Goal: Communication & Community: Answer question/provide support

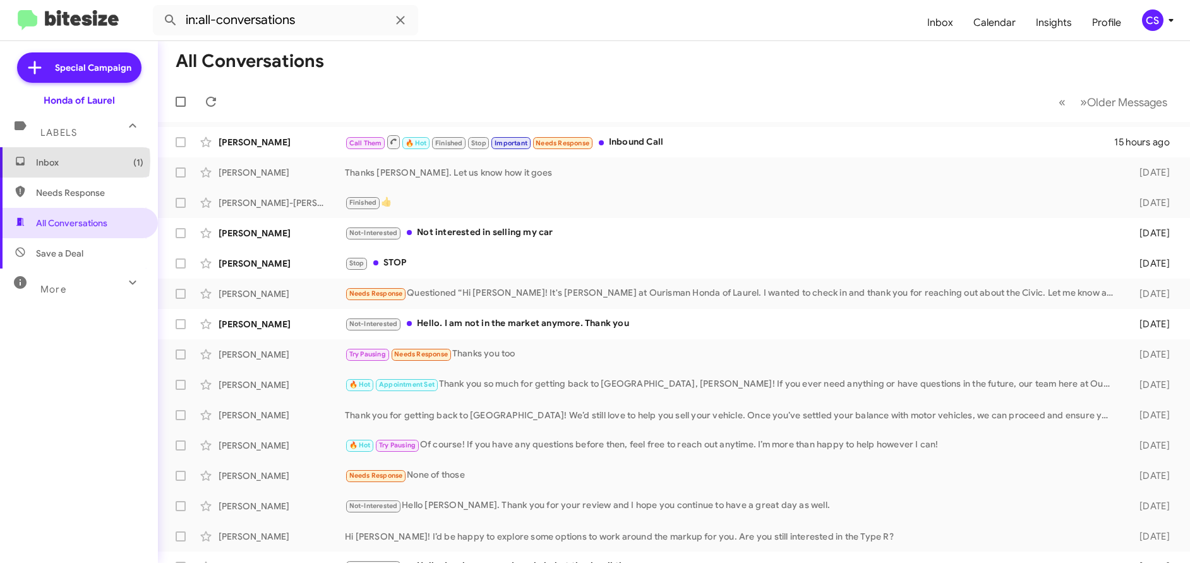
click at [57, 160] on span "Inbox (1)" at bounding box center [89, 162] width 107 height 13
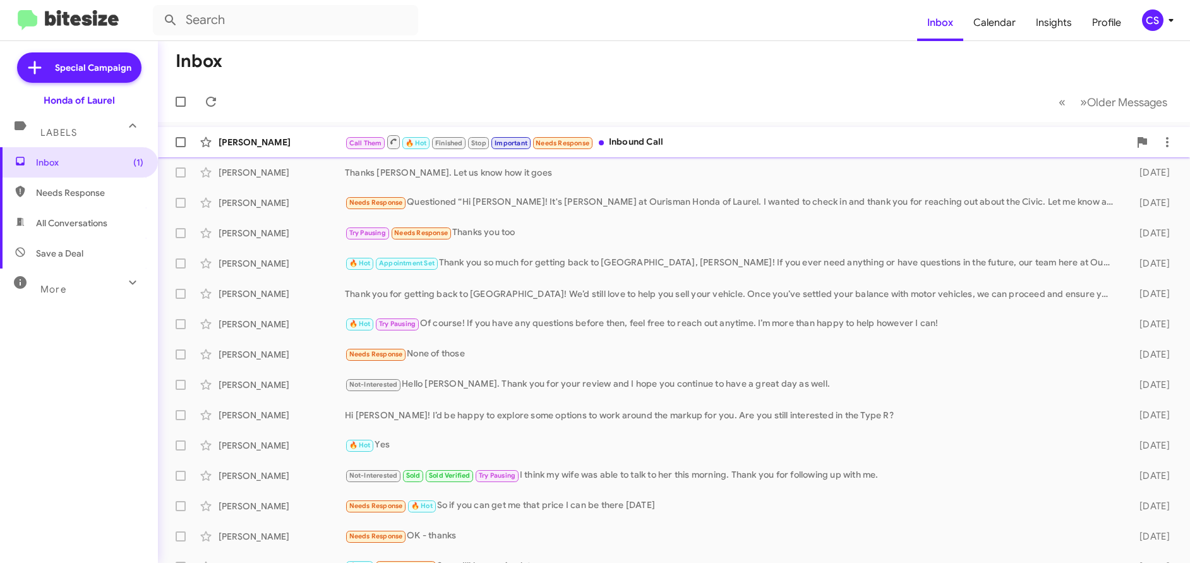
click at [249, 141] on div "[PERSON_NAME]" at bounding box center [282, 142] width 126 height 13
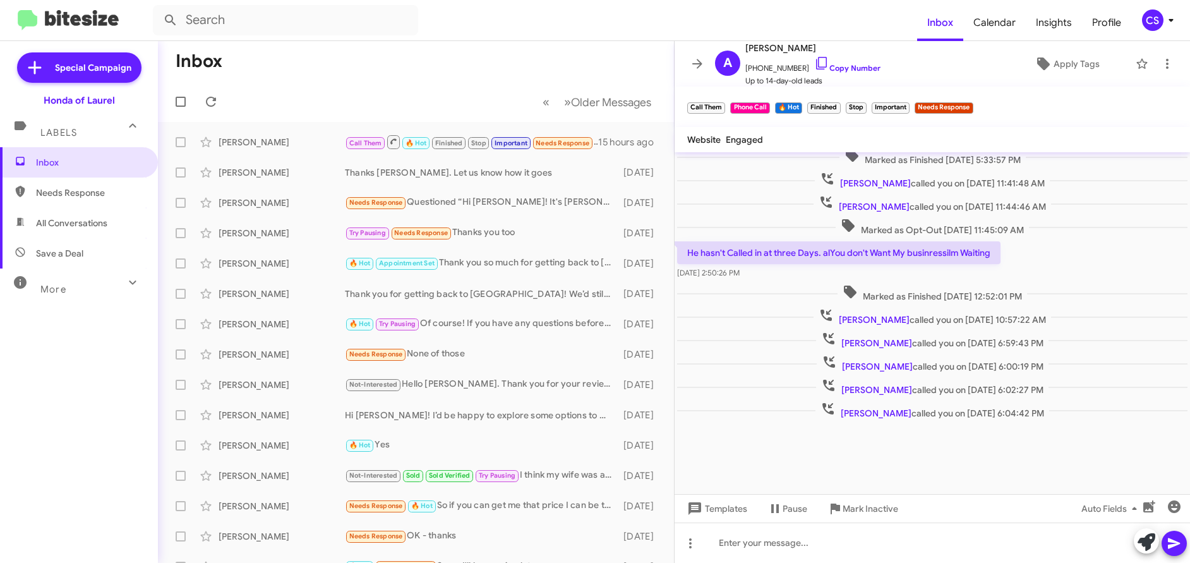
scroll to position [947, 0]
